Goal: Information Seeking & Learning: Find specific fact

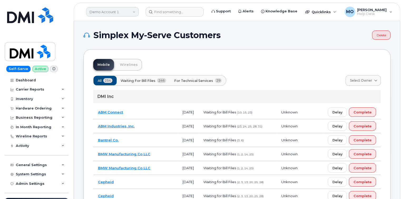
click at [101, 13] on link "Demo Account 1" at bounding box center [112, 11] width 53 height 9
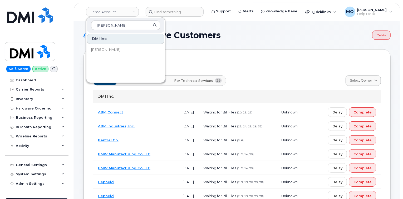
type input "rollins"
click at [107, 52] on link "[PERSON_NAME]" at bounding box center [125, 49] width 77 height 11
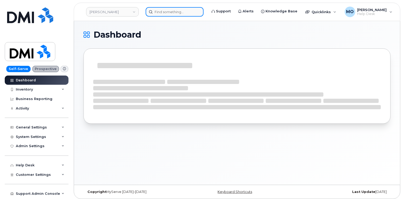
drag, startPoint x: 0, startPoint y: 0, endPoint x: 158, endPoint y: 13, distance: 158.5
click at [158, 13] on input at bounding box center [175, 11] width 58 height 9
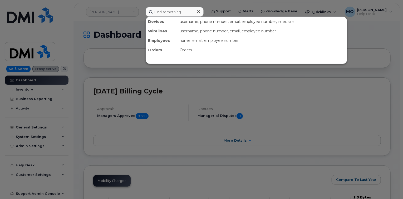
click at [178, 17] on div "username, phone number, email, employee number, imei, sim" at bounding box center [261, 21] width 169 height 9
click at [176, 13] on input at bounding box center [175, 11] width 58 height 9
paste input "g1fpx491w5"
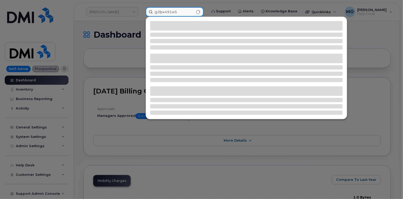
click at [155, 12] on input "g1fpx491w5" at bounding box center [175, 11] width 58 height 9
click at [179, 12] on input "g1fpx491w5" at bounding box center [175, 11] width 58 height 9
type input "g"
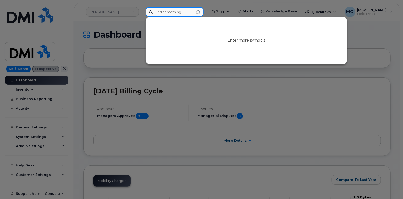
click at [183, 13] on input at bounding box center [175, 11] width 58 height 9
paste input "737 781 4822"
click at [171, 12] on input "737 781 4822" at bounding box center [175, 11] width 58 height 9
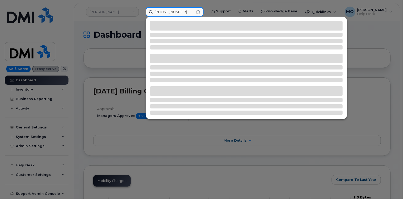
click at [162, 12] on input "737 7814822" at bounding box center [175, 11] width 58 height 9
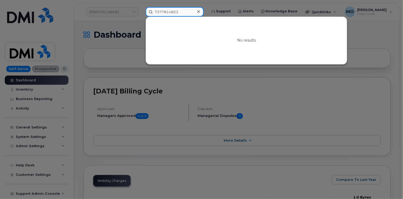
type input "7377814822"
click at [199, 13] on div at bounding box center [199, 12] width 8 height 8
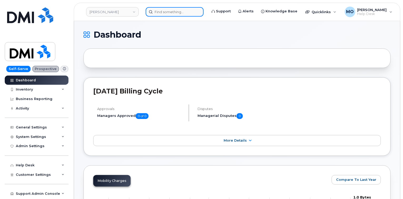
click at [192, 13] on input at bounding box center [175, 11] width 58 height 9
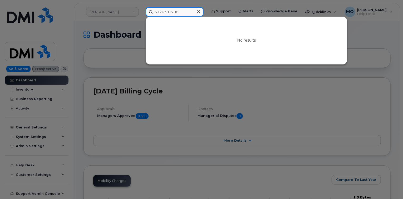
type input "5126381708"
click at [94, 31] on div at bounding box center [201, 99] width 403 height 199
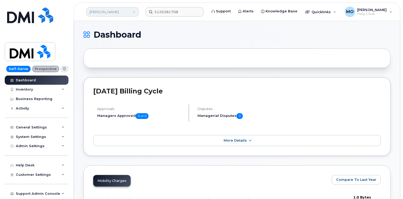
click at [102, 10] on link "[PERSON_NAME]" at bounding box center [112, 11] width 53 height 9
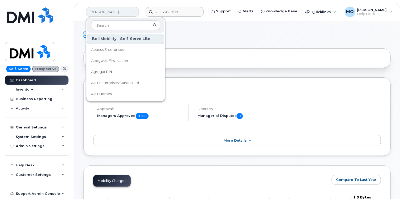
click at [113, 15] on link "[PERSON_NAME]" at bounding box center [112, 11] width 53 height 9
click at [112, 15] on link "[PERSON_NAME]" at bounding box center [112, 11] width 53 height 9
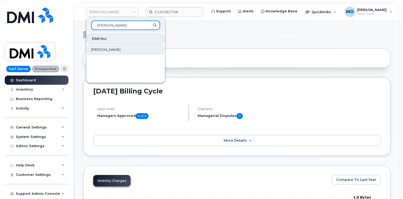
type input "rollins"
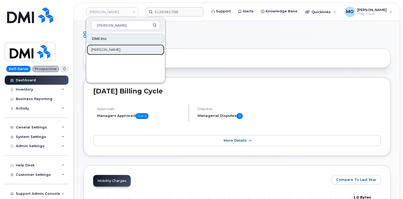
click at [106, 49] on link "[PERSON_NAME]" at bounding box center [125, 49] width 77 height 11
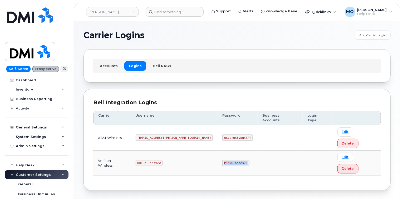
drag, startPoint x: 198, startPoint y: 141, endPoint x: 224, endPoint y: 141, distance: 26.3
click at [224, 151] on td "P!nkGlasses78" at bounding box center [237, 163] width 40 height 25
copy code "P!nkGlasses78"
click at [202, 43] on section "Carrier Logins Add Carrier Login Accounts Logins Bell NAGs Bell Integration Log…" at bounding box center [236, 111] width 307 height 160
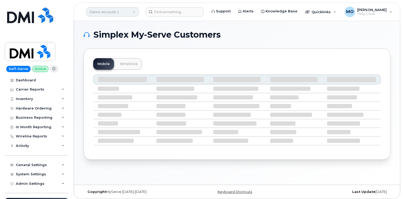
click at [130, 13] on link "Demo Account 1" at bounding box center [112, 11] width 53 height 9
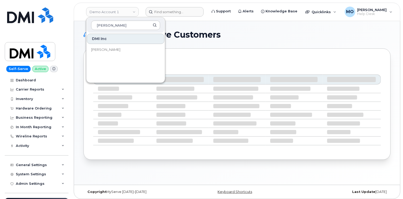
type input "[PERSON_NAME]"
click at [184, 15] on input at bounding box center [175, 11] width 58 height 9
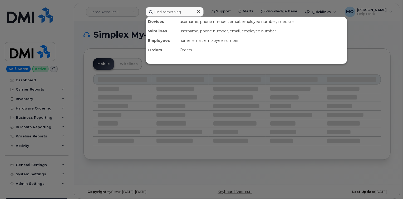
click at [118, 12] on div at bounding box center [201, 99] width 403 height 199
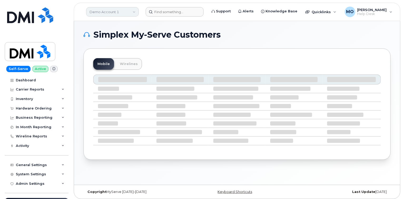
click at [119, 14] on link "Demo Account 1" at bounding box center [112, 11] width 53 height 9
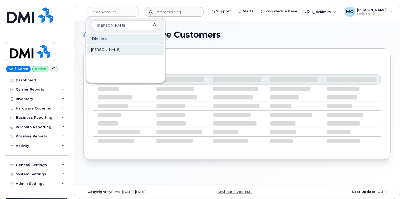
type input "[PERSON_NAME]"
click at [99, 48] on span "[PERSON_NAME]" at bounding box center [105, 49] width 29 height 5
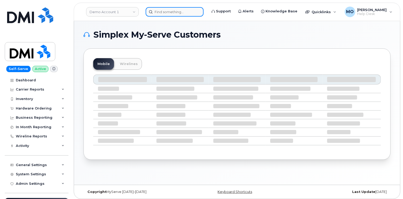
click at [165, 13] on input at bounding box center [175, 11] width 58 height 9
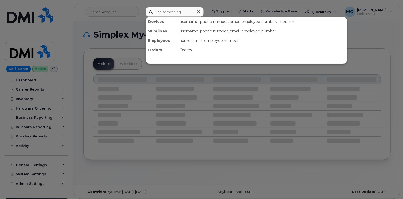
click at [119, 32] on div at bounding box center [201, 99] width 403 height 199
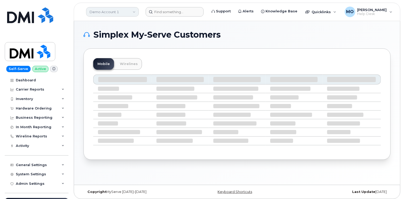
click at [115, 14] on link "Demo Account 1" at bounding box center [112, 11] width 53 height 9
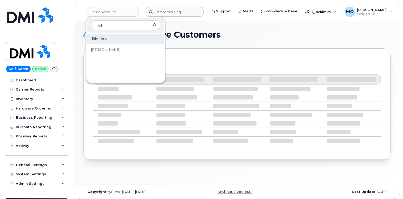
type input "roll"
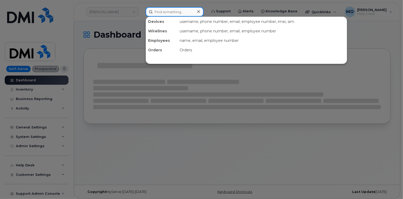
drag, startPoint x: 179, startPoint y: 14, endPoint x: 181, endPoint y: 16, distance: 3.2
click at [180, 15] on input at bounding box center [175, 11] width 58 height 9
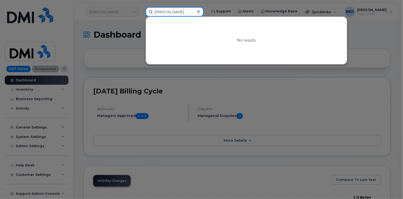
type input "[PERSON_NAME]"
click at [124, 38] on div at bounding box center [201, 99] width 403 height 199
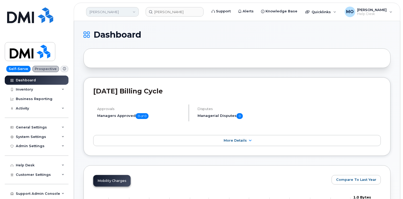
click at [116, 11] on link "[PERSON_NAME]" at bounding box center [112, 11] width 53 height 9
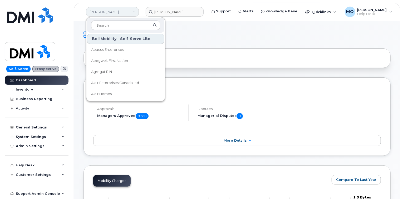
click at [116, 11] on link "[PERSON_NAME]" at bounding box center [112, 11] width 53 height 9
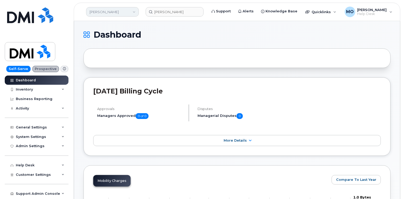
click at [132, 11] on link "[PERSON_NAME]" at bounding box center [112, 11] width 53 height 9
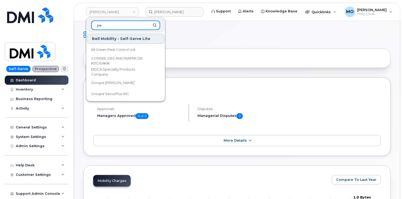
type input "p"
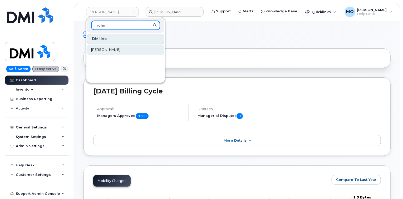
type input "rollin"
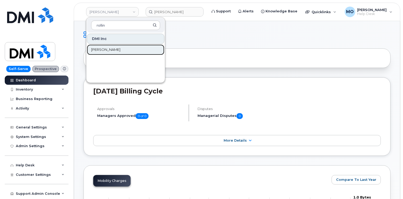
click at [100, 52] on link "[PERSON_NAME]" at bounding box center [125, 49] width 77 height 11
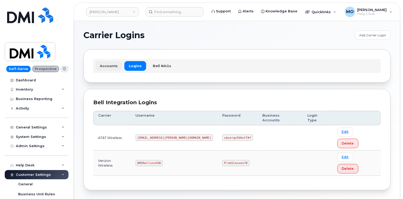
click at [111, 65] on link "Accounts" at bounding box center [108, 65] width 27 height 9
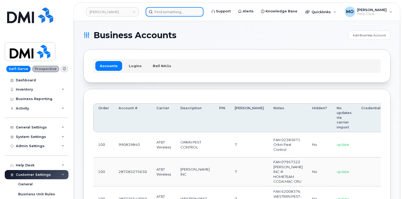
click at [173, 13] on input at bounding box center [175, 11] width 58 height 9
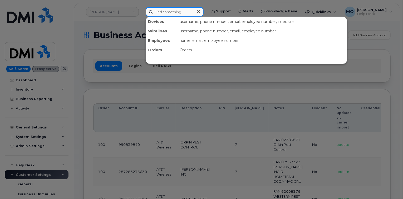
click at [182, 9] on input at bounding box center [175, 11] width 58 height 9
paste input "[PERSON_NAME][EMAIL_ADDRESS][PERSON_NAME][DOMAIN_NAME]"
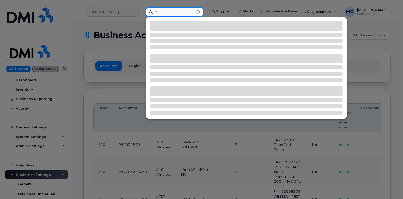
type input "l"
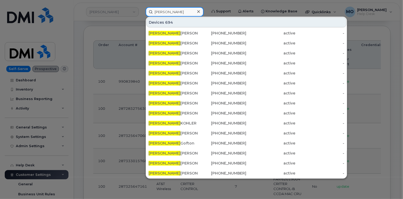
type input "[PERSON_NAME]"
click at [99, 93] on div at bounding box center [201, 99] width 403 height 199
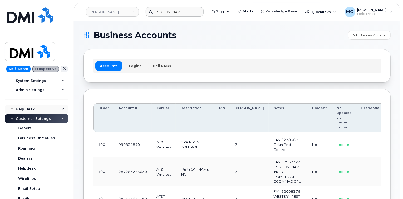
scroll to position [63, 0]
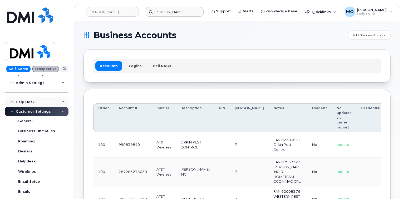
click at [61, 103] on div "Help Desk" at bounding box center [37, 101] width 64 height 9
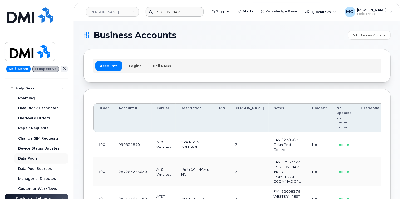
scroll to position [84, 0]
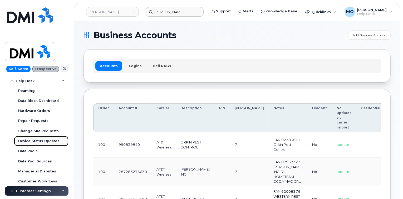
click at [50, 144] on link "Device Status Updates" at bounding box center [41, 141] width 54 height 10
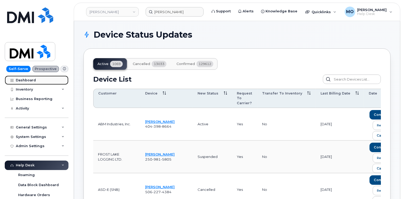
click at [52, 82] on link "Dashboard" at bounding box center [37, 80] width 64 height 9
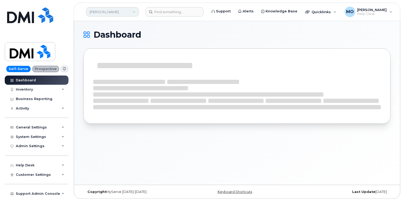
click at [133, 12] on link "[PERSON_NAME]" at bounding box center [112, 11] width 53 height 9
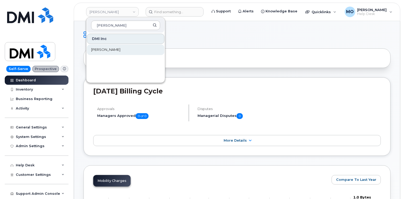
type input "rollins"
click at [101, 51] on span "Rollins" at bounding box center [105, 49] width 29 height 5
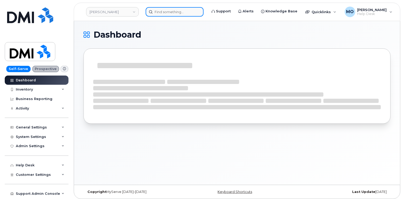
click at [167, 14] on input at bounding box center [175, 11] width 58 height 9
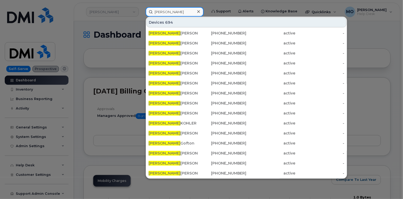
type input "[PERSON_NAME]"
click at [111, 69] on div at bounding box center [201, 99] width 403 height 199
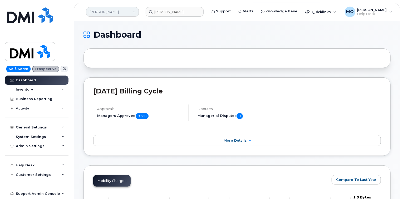
click at [133, 12] on link "[PERSON_NAME]" at bounding box center [112, 11] width 53 height 9
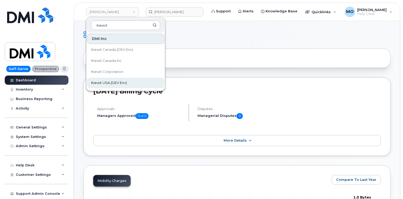
type input "kiewit"
click at [116, 83] on span "Kiewit USA (DEV Env)" at bounding box center [109, 82] width 36 height 5
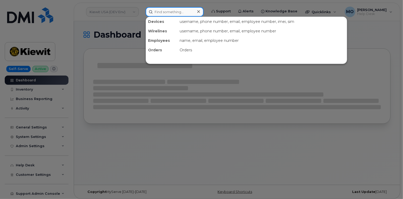
click at [169, 12] on input at bounding box center [175, 11] width 58 height 9
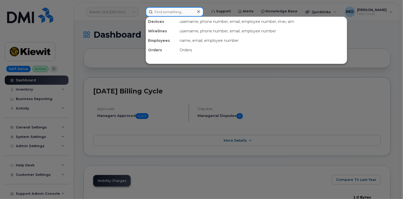
click at [188, 14] on input at bounding box center [175, 11] width 58 height 9
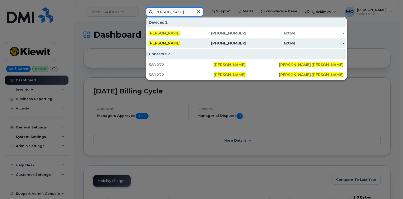
type input "[PERSON_NAME]"
click at [227, 45] on div "[PHONE_NUMBER]" at bounding box center [221, 42] width 49 height 9
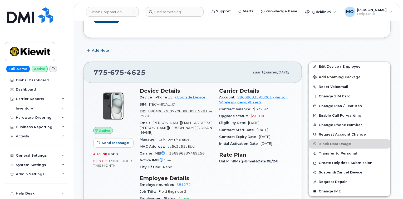
scroll to position [42, 0]
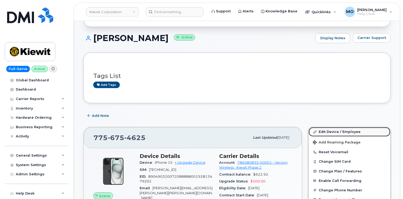
click at [329, 131] on link "Edit Device / Employee" at bounding box center [350, 131] width 82 height 9
click at [316, 131] on icon at bounding box center [315, 132] width 3 height 3
click at [330, 133] on link "Edit Device / Employee" at bounding box center [350, 131] width 82 height 9
click at [349, 131] on link "Edit Device / Employee" at bounding box center [350, 131] width 82 height 9
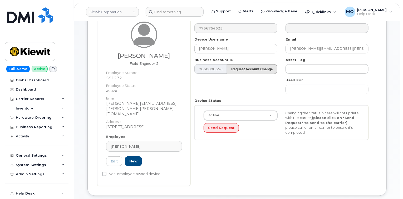
scroll to position [61, 0]
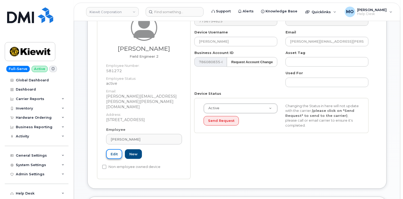
click at [112, 149] on link "Edit" at bounding box center [114, 154] width 16 height 10
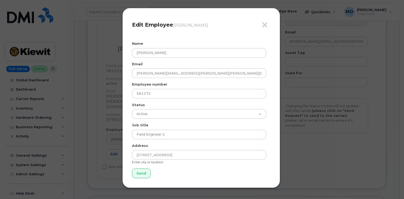
click at [265, 30] on div "Close Edit Employee Kelly Kovaleski" at bounding box center [201, 27] width 138 height 19
click at [262, 25] on icon "button" at bounding box center [265, 25] width 6 height 8
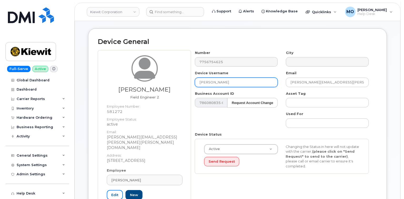
scroll to position [18, 0]
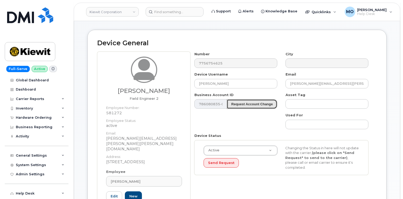
click at [257, 107] on button "Request Account Change" at bounding box center [252, 104] width 51 height 10
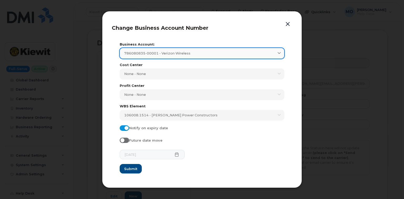
click at [170, 51] on link "786080835-00001 - Verizon Wireless" at bounding box center [202, 53] width 165 height 11
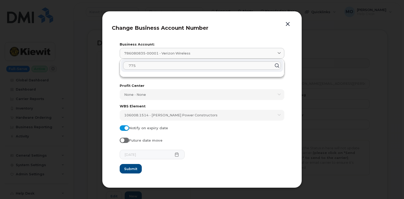
click at [277, 66] on icon at bounding box center [277, 66] width 8 height 8
click at [278, 66] on icon at bounding box center [277, 66] width 8 height 8
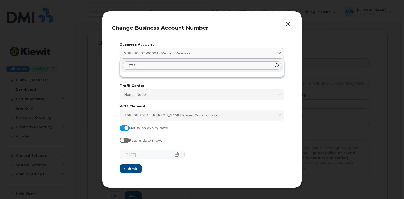
click at [278, 66] on icon at bounding box center [277, 66] width 8 height 8
click at [277, 66] on icon at bounding box center [277, 66] width 8 height 8
click at [231, 40] on section "Business Account: 786080835-00001 - Verizon Wireless 775 Cost Center None - Non…" at bounding box center [202, 108] width 181 height 140
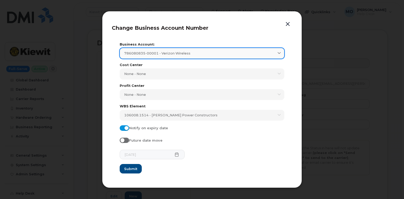
click at [241, 52] on div "786080835-00001 - Verizon Wireless" at bounding box center [202, 53] width 156 height 5
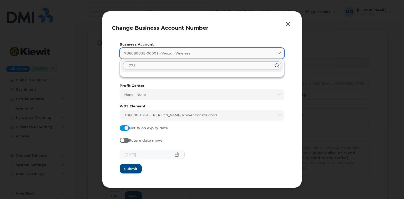
click at [241, 52] on div "786080835-00001 - Verizon Wireless" at bounding box center [202, 53] width 156 height 5
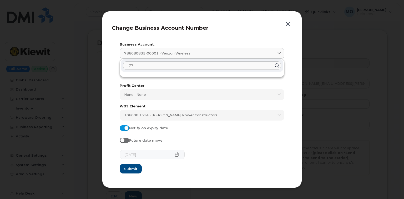
type input "7"
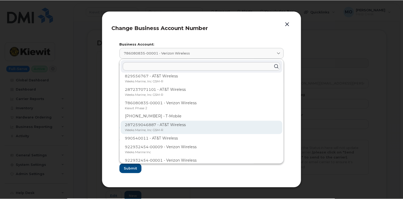
scroll to position [0, 0]
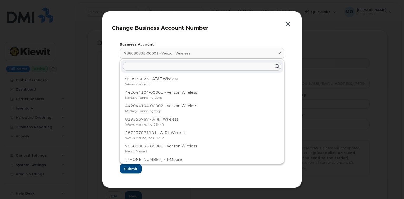
click at [216, 31] on header "Change Business Account Number" at bounding box center [202, 29] width 181 height 17
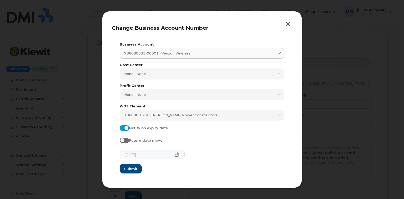
click at [289, 23] on button "button" at bounding box center [288, 24] width 8 height 7
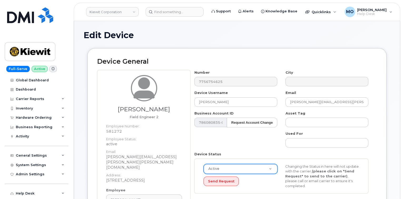
scroll to position [21, 0]
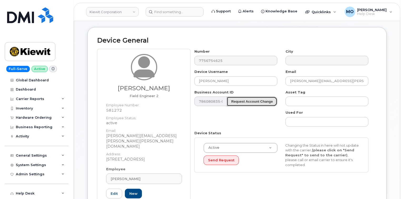
click at [256, 100] on strong "Request Account Change" at bounding box center [252, 102] width 42 height 4
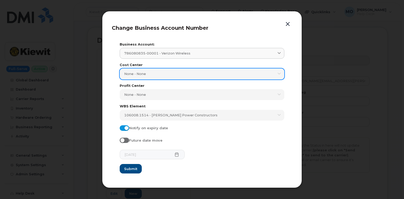
click at [213, 73] on div "None - None" at bounding box center [202, 73] width 156 height 5
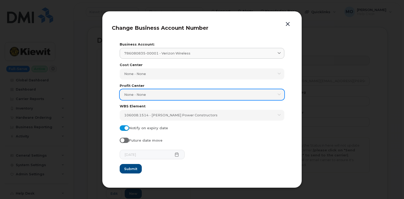
click at [207, 90] on link "None - None" at bounding box center [202, 94] width 165 height 11
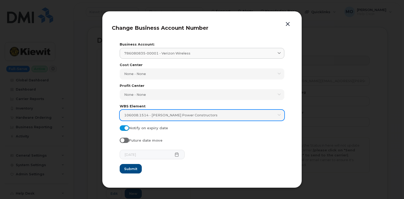
click at [214, 114] on div "106008.1514 - Kiewit Power Constructors" at bounding box center [202, 115] width 156 height 5
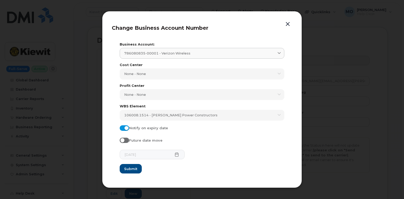
click at [294, 31] on div "Change Business Account Number Business Account: 786080835-00001 - Verizon Wire…" at bounding box center [202, 99] width 200 height 177
click at [292, 25] on header "Change Business Account Number" at bounding box center [202, 29] width 181 height 17
click at [285, 25] on button "button" at bounding box center [288, 24] width 8 height 7
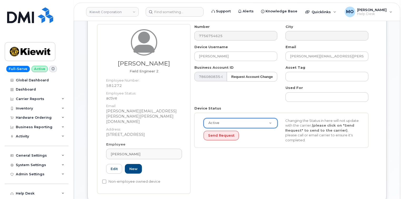
scroll to position [42, 0]
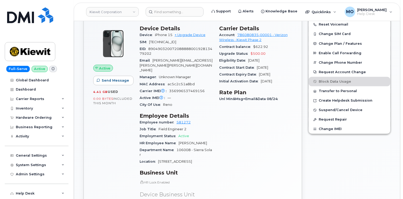
scroll to position [169, 0]
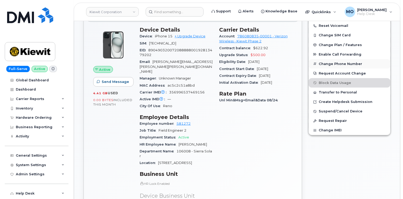
click at [323, 62] on button "Change Phone Number" at bounding box center [350, 63] width 82 height 9
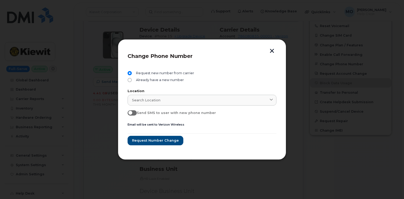
click at [176, 83] on div "Already have a new number" at bounding box center [202, 81] width 149 height 7
click at [176, 81] on span "Already have a new number" at bounding box center [159, 80] width 50 height 4
click at [132, 81] on input "Already have a new number" at bounding box center [130, 80] width 4 height 4
radio input "true"
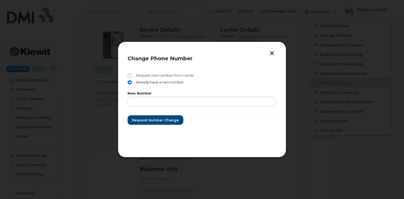
click at [172, 76] on span "Request new number from carrier" at bounding box center [164, 75] width 60 height 4
click at [132, 76] on input "Request new number from carrier" at bounding box center [130, 75] width 4 height 4
radio input "true"
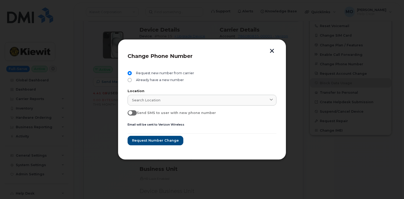
click at [272, 48] on div "Change Phone Number Request new number from carrier Already have a new number L…" at bounding box center [202, 99] width 169 height 120
click at [272, 50] on button "button" at bounding box center [272, 52] width 8 height 6
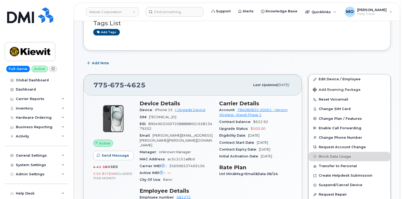
scroll to position [84, 0]
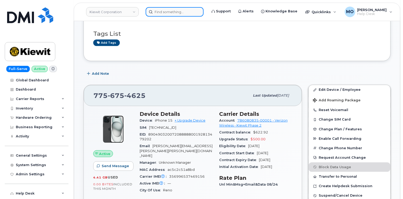
click at [170, 8] on input at bounding box center [175, 11] width 58 height 9
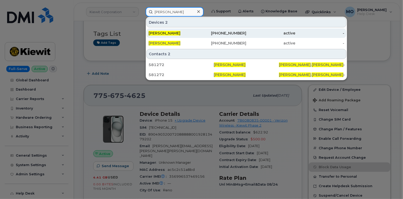
type input "kelly kovaleski"
click at [266, 33] on div "active" at bounding box center [270, 33] width 49 height 5
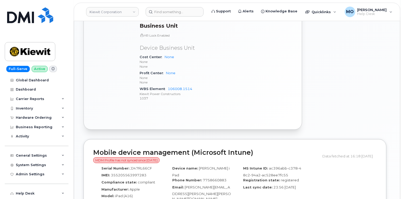
scroll to position [316, 0]
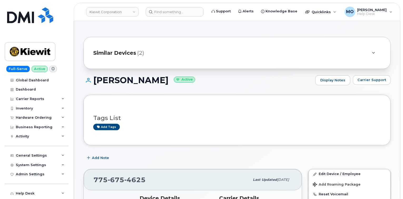
click at [114, 54] on span "Similar Devices" at bounding box center [114, 53] width 43 height 8
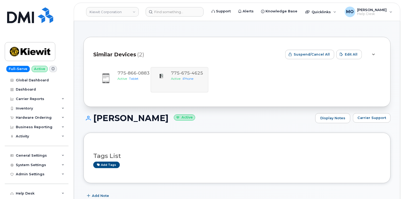
click at [174, 74] on div "775 866 0883 Active Tablet 775 675 4625 Active iPhone" at bounding box center [237, 79] width 288 height 25
click at [186, 121] on h1 "KELLY KOVALESKI Active" at bounding box center [197, 117] width 229 height 9
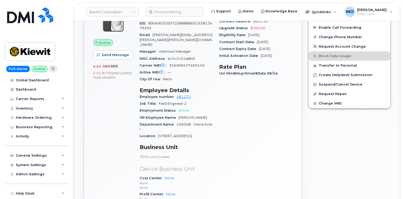
scroll to position [126, 0]
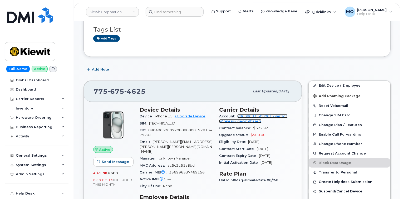
click at [230, 122] on link "786080835-00001 - Verizon Wireless - Kiewit Phase 2" at bounding box center [253, 118] width 68 height 9
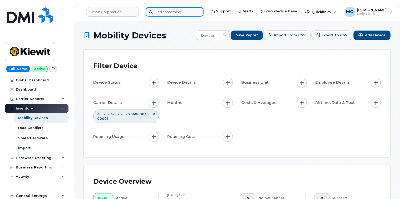
click at [192, 15] on input at bounding box center [175, 11] width 58 height 9
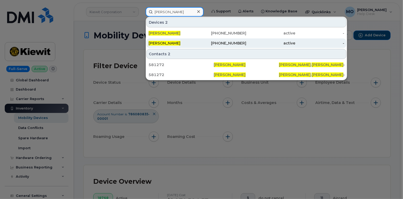
type input "kelly kovaleski"
click at [176, 46] on div "KELLY KOVALESKI" at bounding box center [172, 42] width 49 height 9
click at [174, 44] on span "KELLY KOVALESKI" at bounding box center [164, 43] width 32 height 5
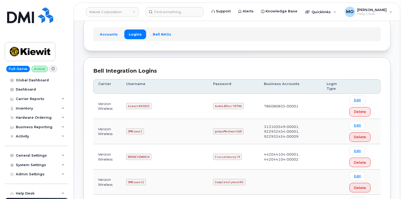
scroll to position [63, 0]
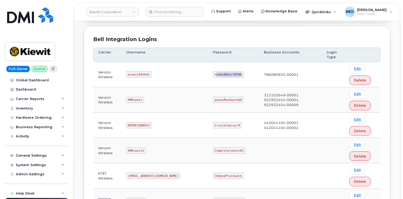
drag, startPoint x: 194, startPoint y: 72, endPoint x: 210, endPoint y: 80, distance: 17.5
click at [210, 80] on td "4u4eL8Ekzr?DTHU" at bounding box center [233, 74] width 51 height 25
click at [213, 75] on code "4u4eL8Ekzr?DTHU" at bounding box center [228, 74] width 31 height 6
drag, startPoint x: 192, startPoint y: 73, endPoint x: 220, endPoint y: 79, distance: 28.8
click at [220, 79] on td "4u4eL8Ekzr?DTHU" at bounding box center [233, 74] width 51 height 25
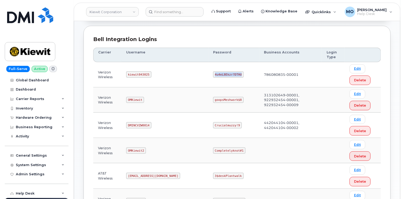
copy code "4u4eL8Ekzr?DTHU"
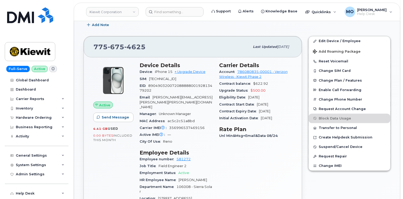
scroll to position [126, 0]
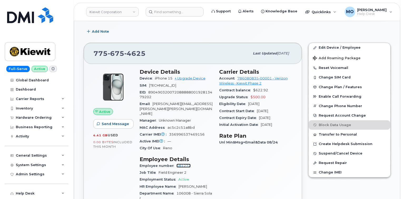
click at [179, 164] on link "581272" at bounding box center [183, 166] width 14 height 4
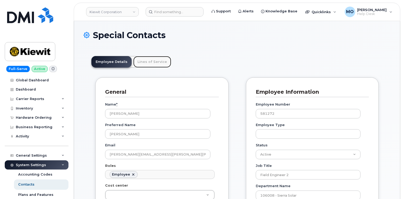
click at [146, 60] on link "Lines of Service" at bounding box center [152, 62] width 38 height 12
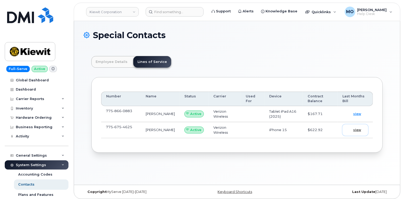
click at [354, 128] on span "view" at bounding box center [357, 130] width 8 height 5
